Goal: Task Accomplishment & Management: Manage account settings

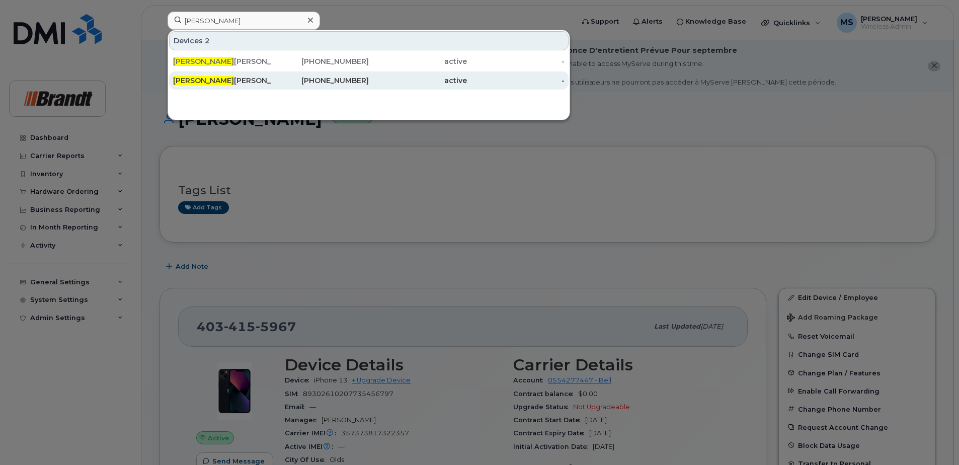
type input "rene"
click at [324, 80] on div "604-816-7930" at bounding box center [320, 80] width 98 height 10
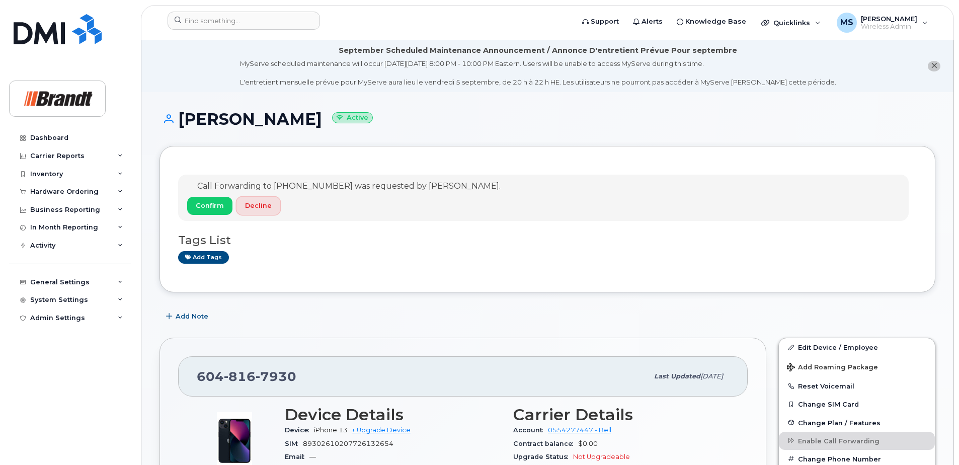
click at [256, 213] on button "Decline" at bounding box center [258, 206] width 44 height 18
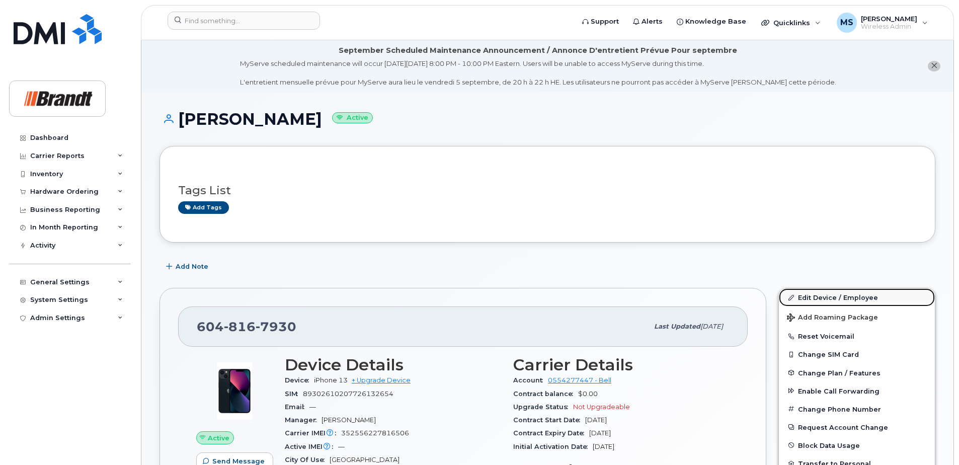
click at [833, 298] on link "Edit Device / Employee" at bounding box center [857, 297] width 156 height 18
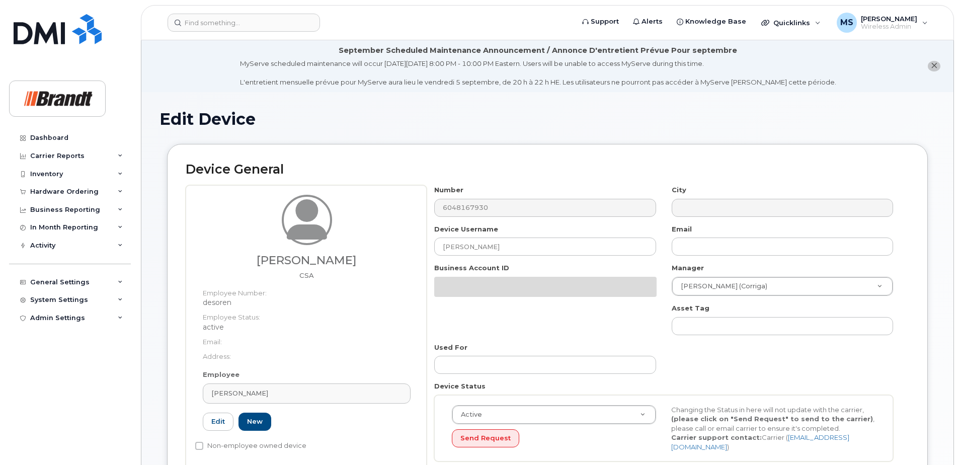
select select "34499238"
select select "34499245"
select select "35155013"
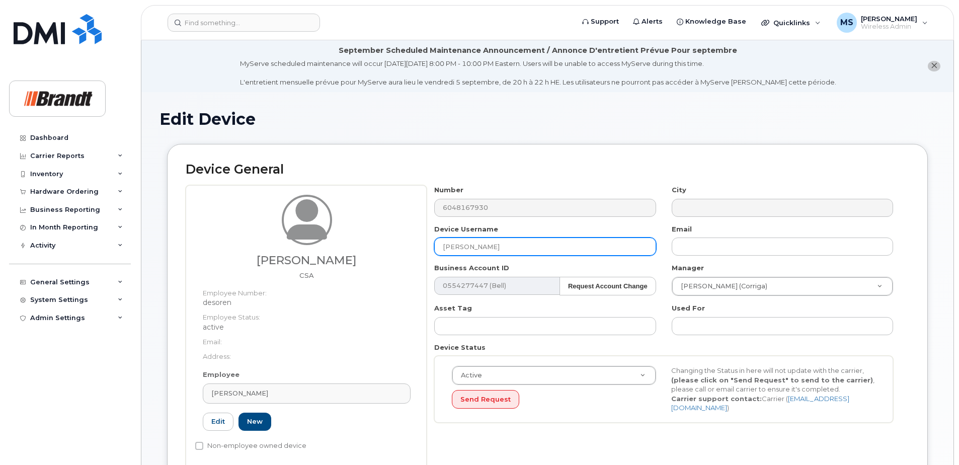
click at [507, 239] on input "[PERSON_NAME]" at bounding box center [544, 246] width 221 height 18
drag, startPoint x: 523, startPoint y: 242, endPoint x: 315, endPoint y: 246, distance: 207.3
click at [316, 246] on div "Rene Desorcy CSA Employee Number: desoren Employee Status: active Email: Addres…" at bounding box center [547, 327] width 723 height 284
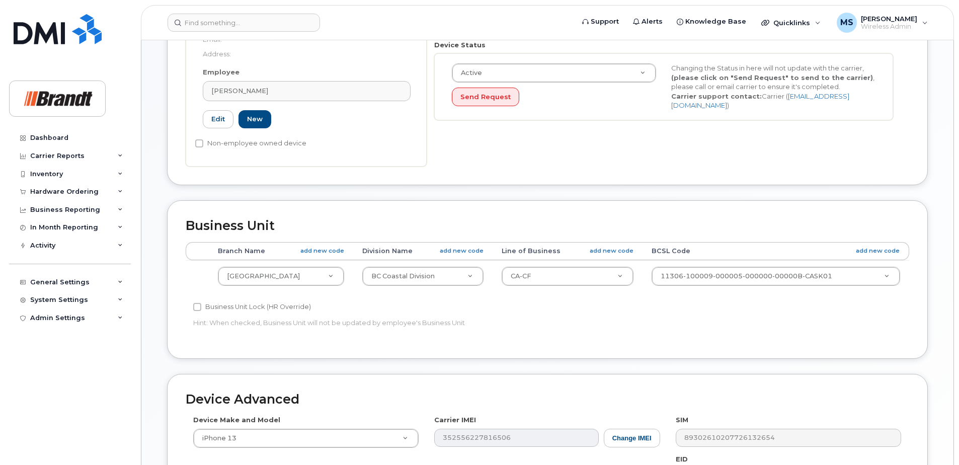
scroll to position [511, 0]
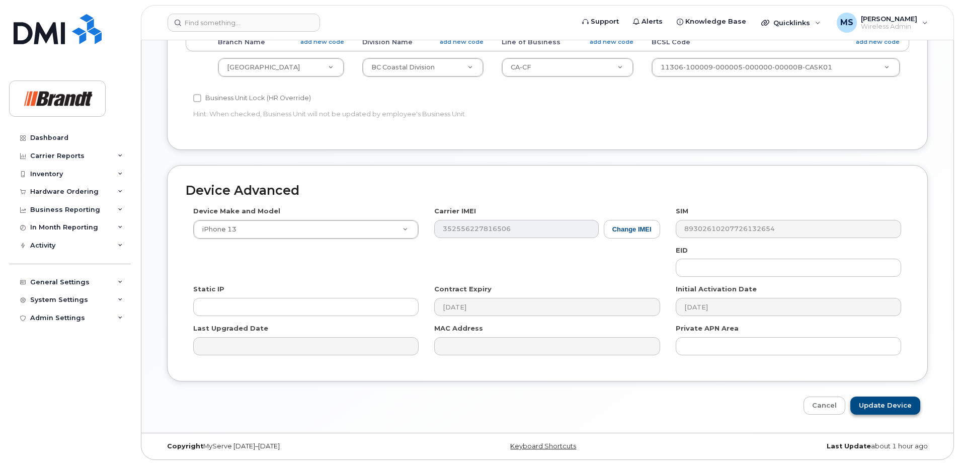
type input "[PERSON_NAME]"
click at [879, 401] on input "Update Device" at bounding box center [885, 405] width 70 height 19
type input "Saving..."
